Goal: Task Accomplishment & Management: Manage account settings

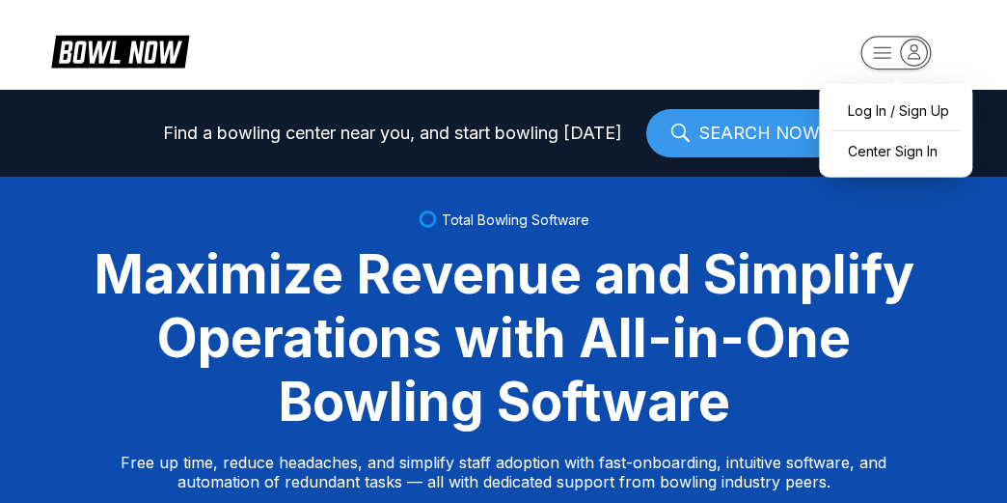
click at [910, 54] on icon "button" at bounding box center [915, 51] width 12 height 14
click at [880, 110] on div "Log In / Sign Up" at bounding box center [896, 111] width 134 height 34
select select "**"
